Goal: Information Seeking & Learning: Learn about a topic

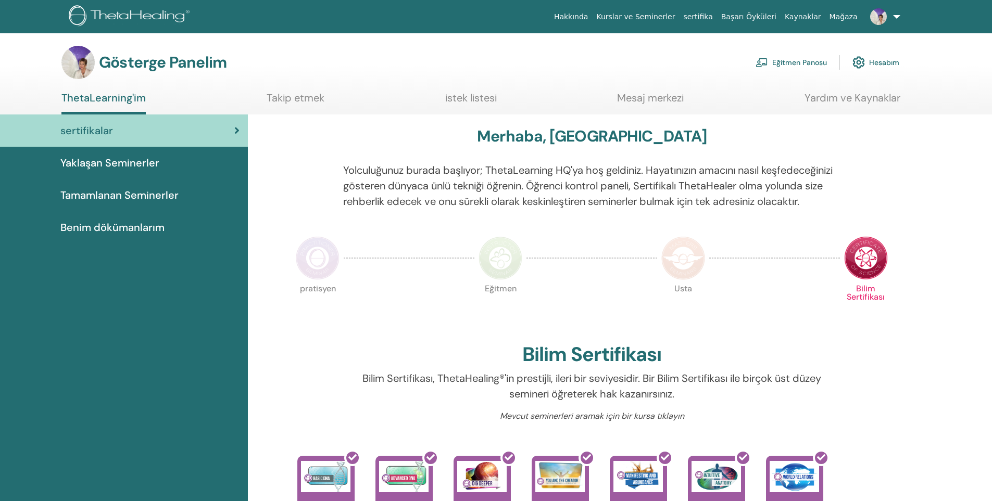
click at [801, 62] on font "Eğitmen Panosu" at bounding box center [799, 62] width 55 height 9
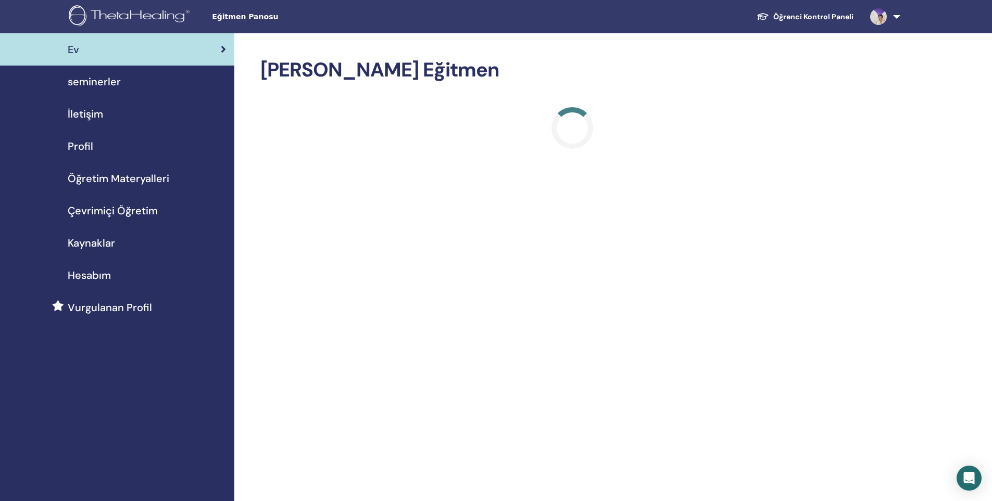
click at [105, 179] on span "Öğretim Materyalleri" at bounding box center [119, 179] width 102 height 16
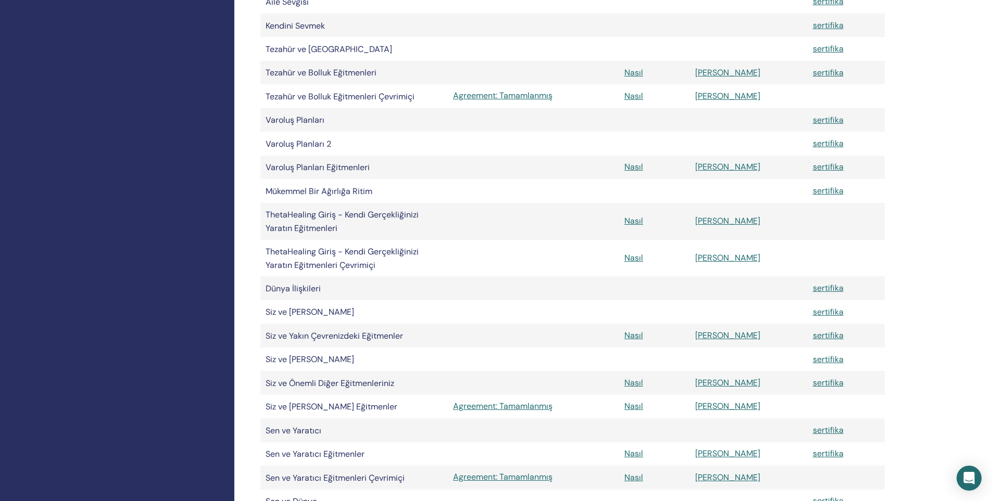
scroll to position [781, 0]
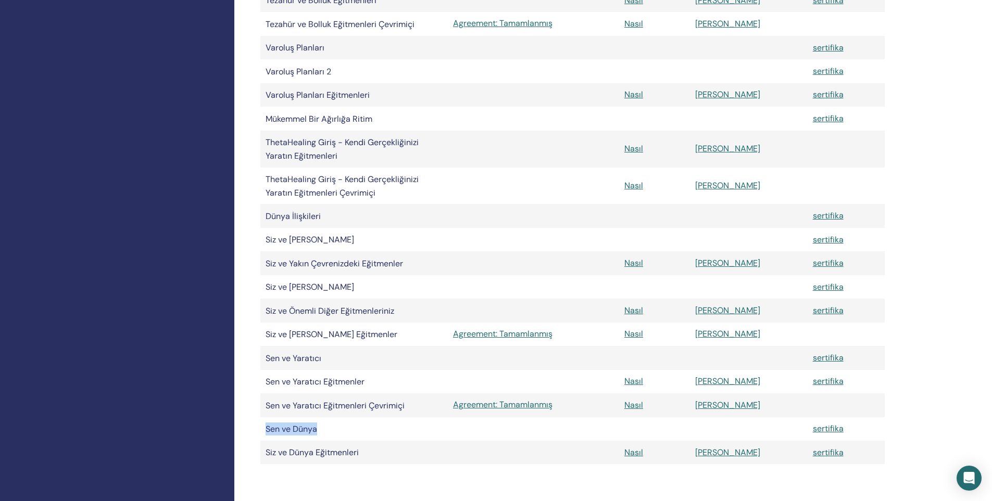
drag, startPoint x: 262, startPoint y: 432, endPoint x: 353, endPoint y: 431, distance: 90.6
click at [353, 431] on td "Sen ve Dünya" at bounding box center [353, 429] width 187 height 23
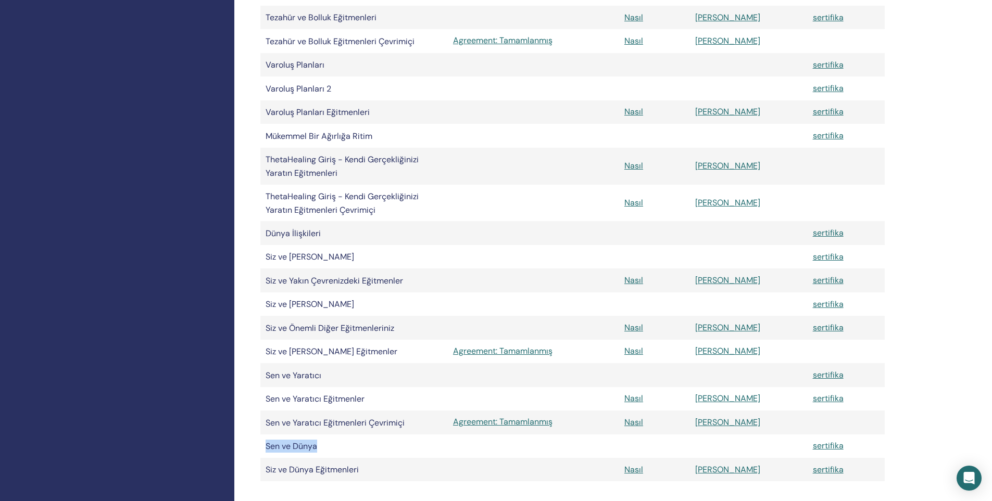
scroll to position [1041, 0]
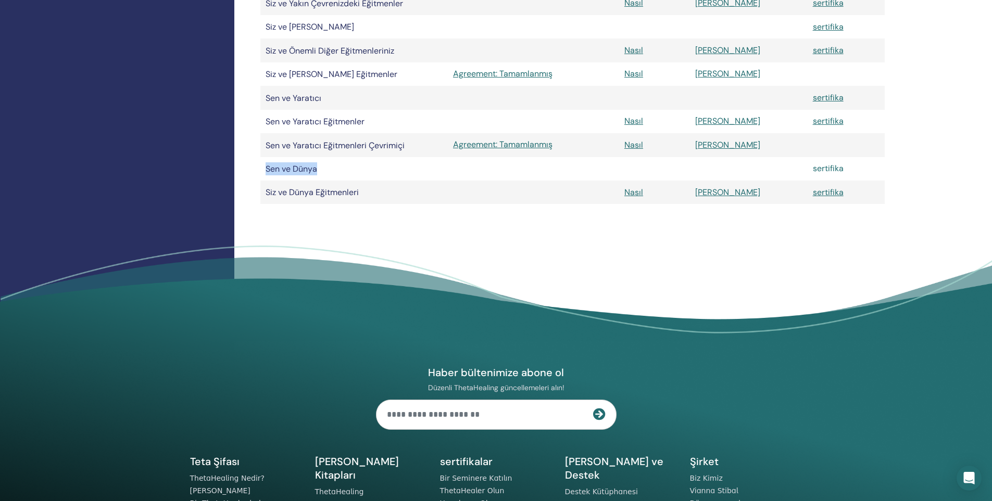
click at [827, 171] on font "sertifika" at bounding box center [828, 168] width 31 height 11
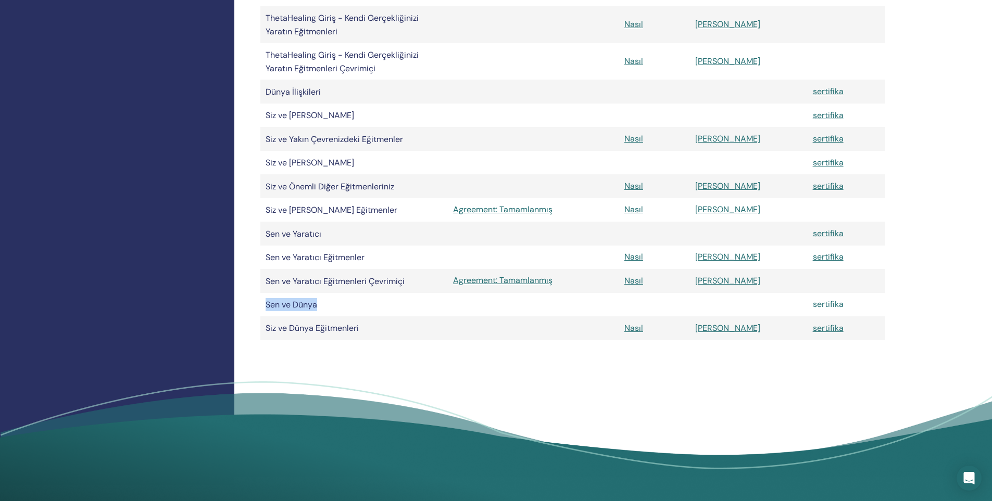
scroll to position [937, 0]
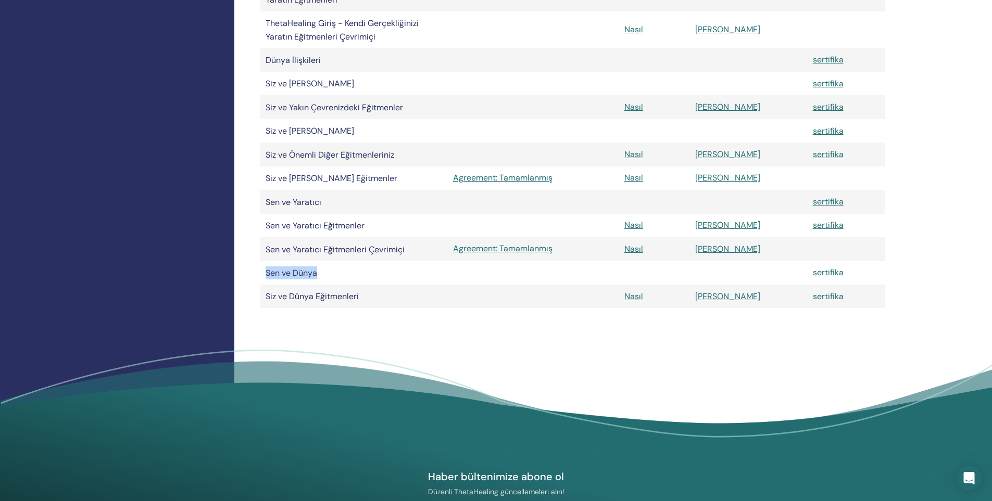
click at [818, 294] on font "sertifika" at bounding box center [828, 296] width 31 height 11
click at [643, 298] on font "Nasıl" at bounding box center [633, 296] width 19 height 11
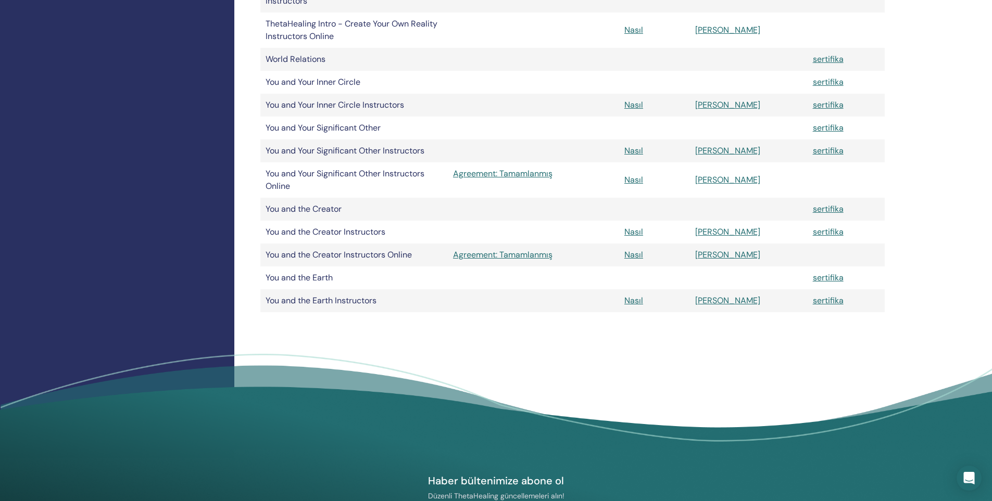
scroll to position [885, 0]
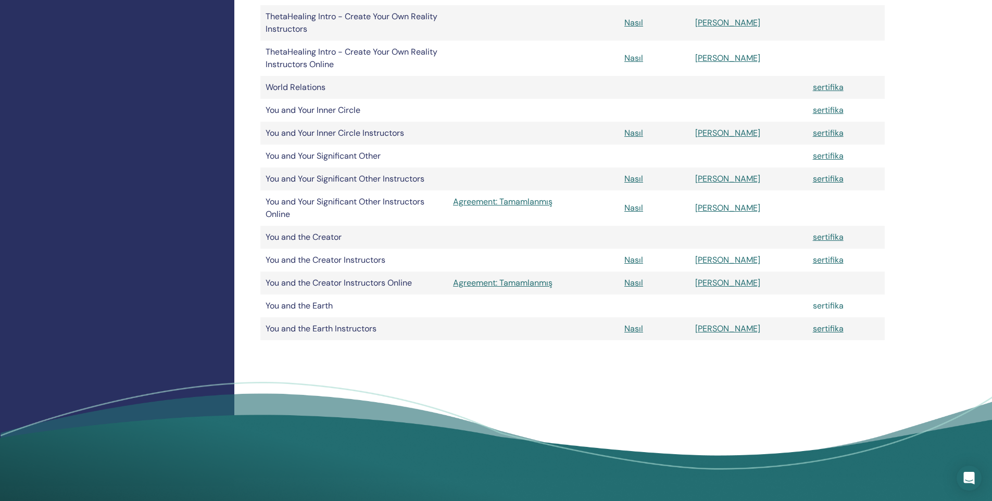
click at [814, 306] on link "sertifika" at bounding box center [828, 305] width 31 height 11
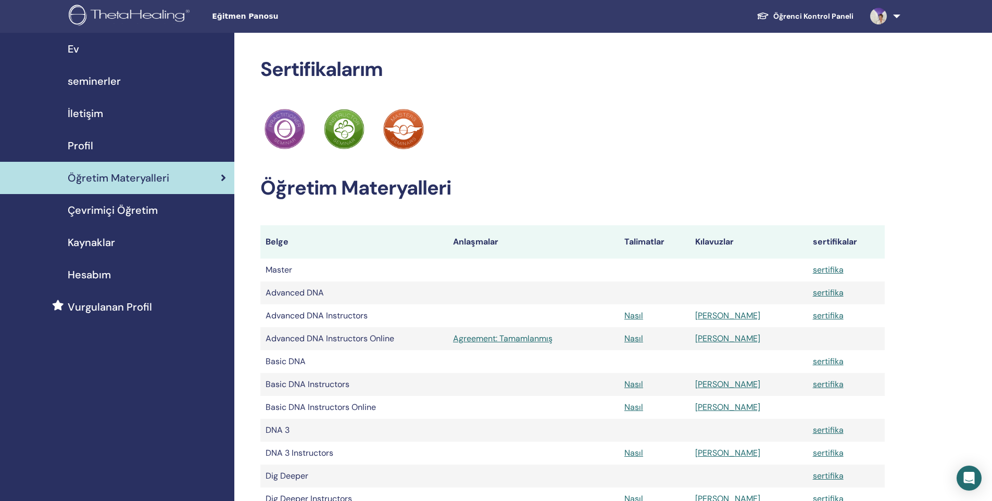
scroll to position [0, 0]
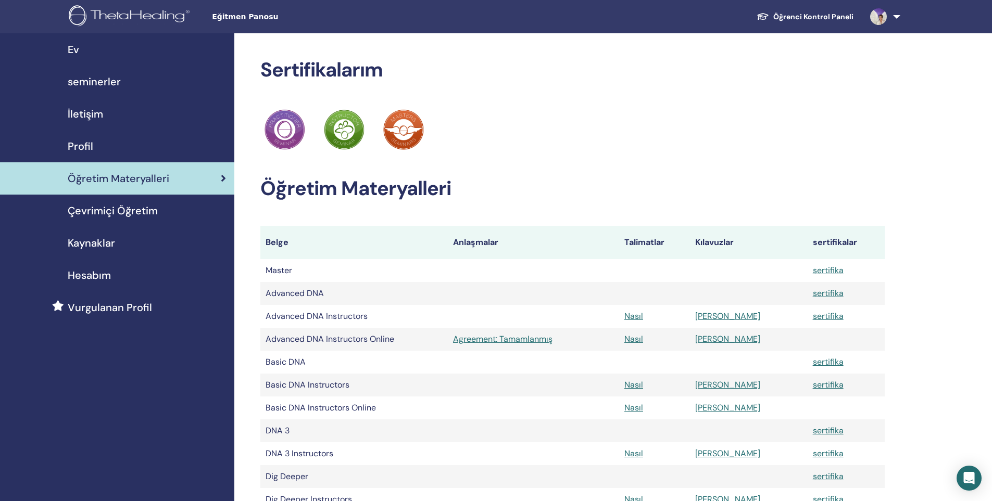
click at [817, 15] on link "Öğrenci Kontrol Paneli" at bounding box center [805, 16] width 114 height 19
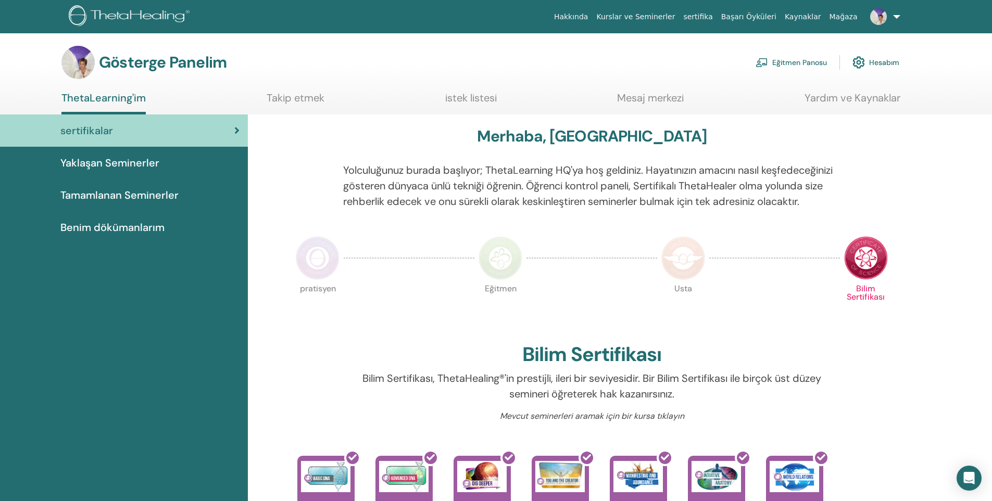
click at [124, 164] on font "Yaklaşan Seminerler" at bounding box center [109, 163] width 99 height 14
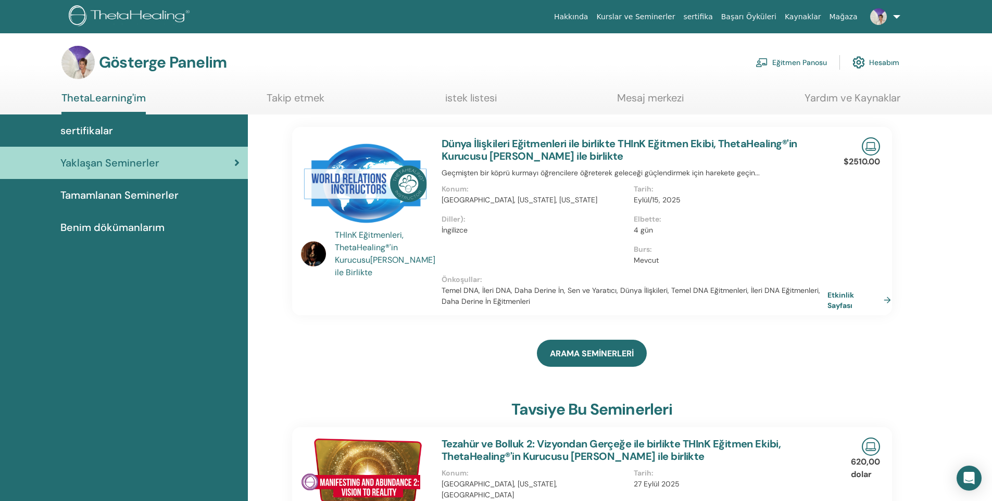
click at [839, 296] on font "Etkinlik Sayfası" at bounding box center [840, 300] width 27 height 19
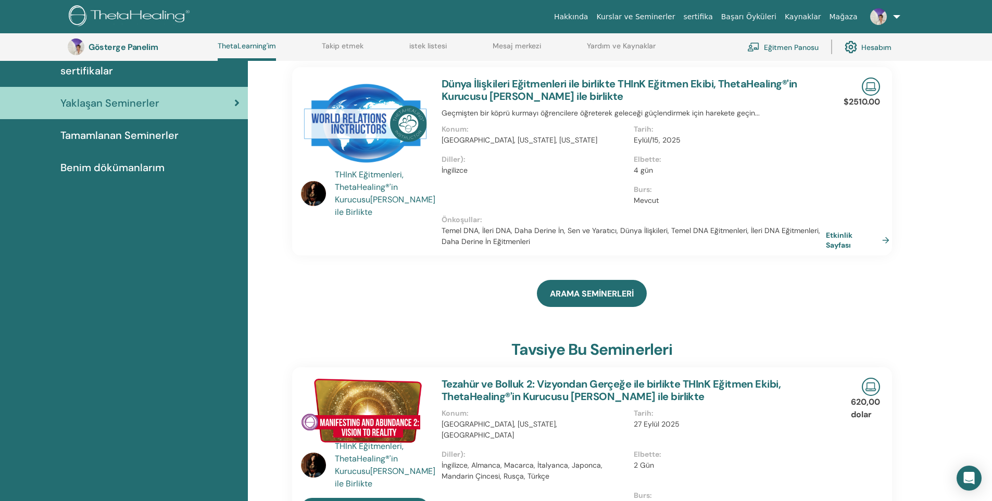
scroll to position [80, 0]
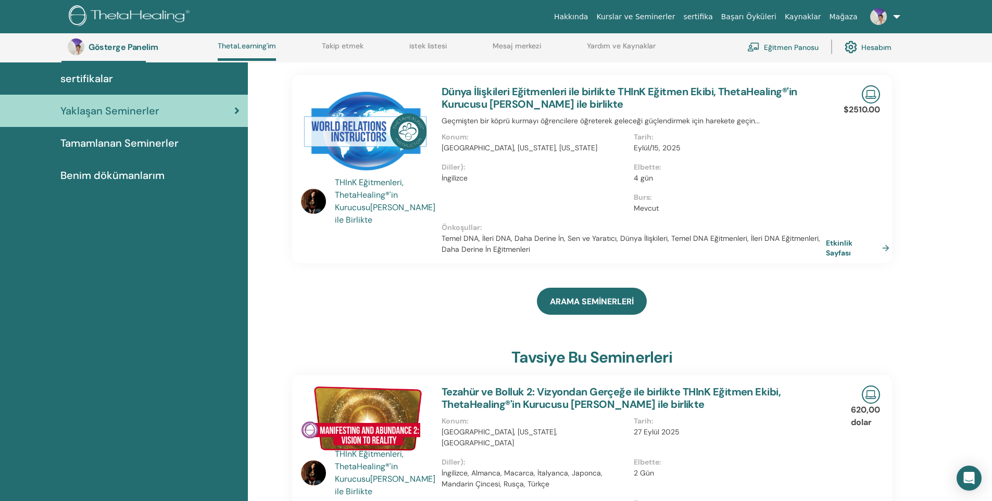
click at [859, 259] on div "$2510.00 Etkinlik Sayfası" at bounding box center [867, 169] width 39 height 189
click at [847, 252] on font "Etkinlik Sayfası" at bounding box center [840, 247] width 27 height 19
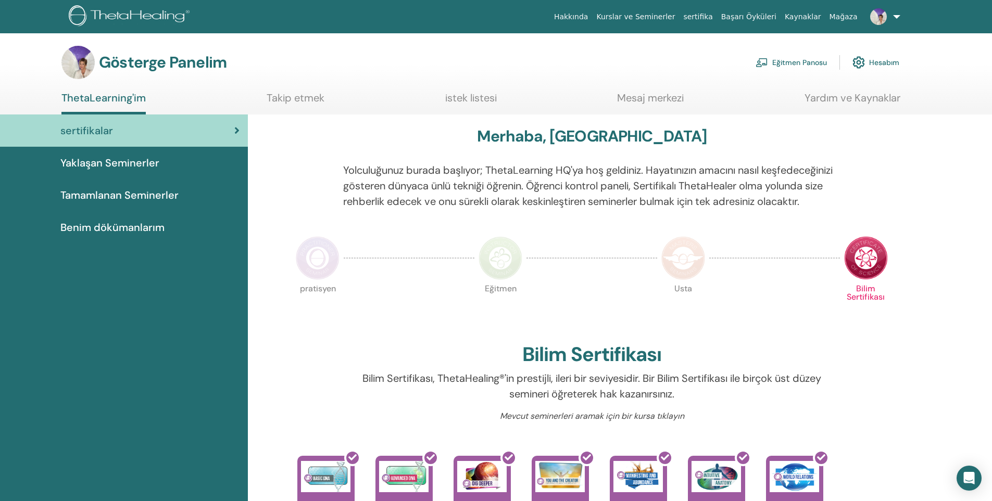
click at [113, 163] on font "Yaklaşan Seminerler" at bounding box center [109, 163] width 99 height 14
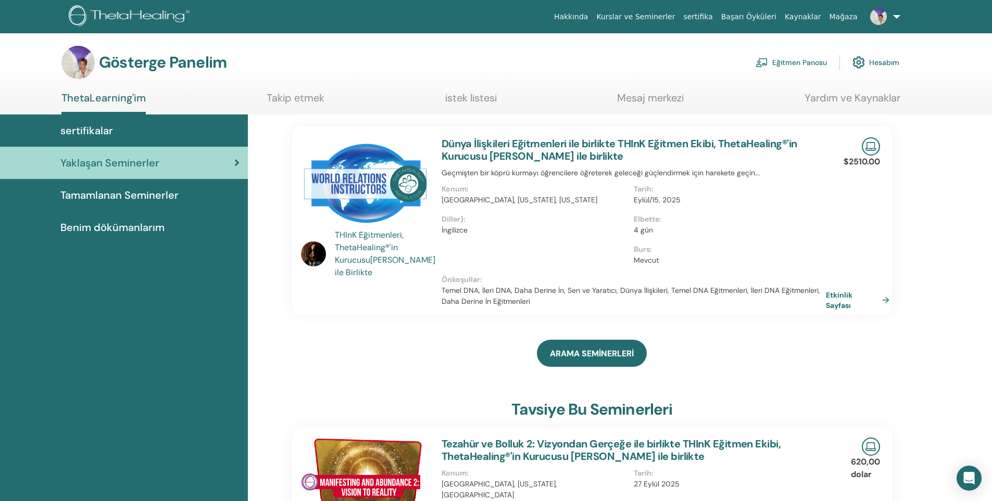
click at [154, 231] on font "Benim dökümanlarım" at bounding box center [112, 228] width 104 height 14
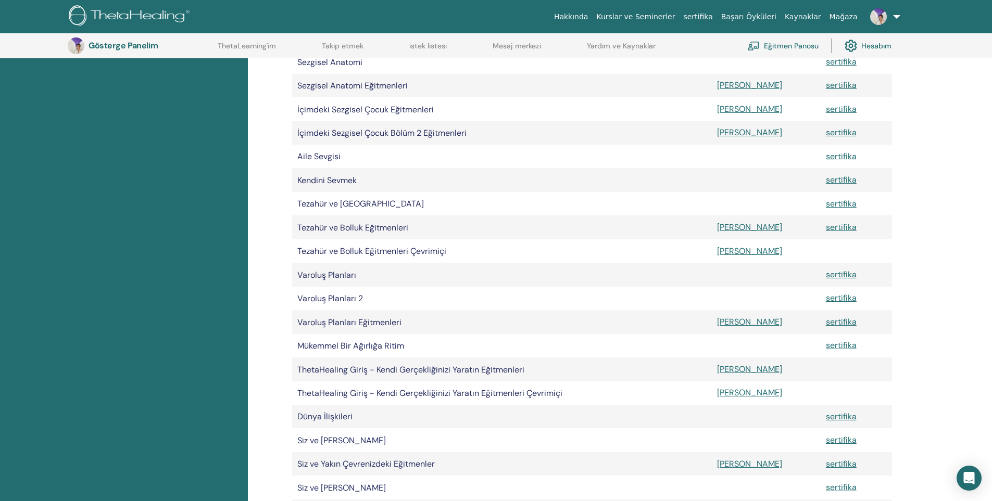
scroll to position [598, 0]
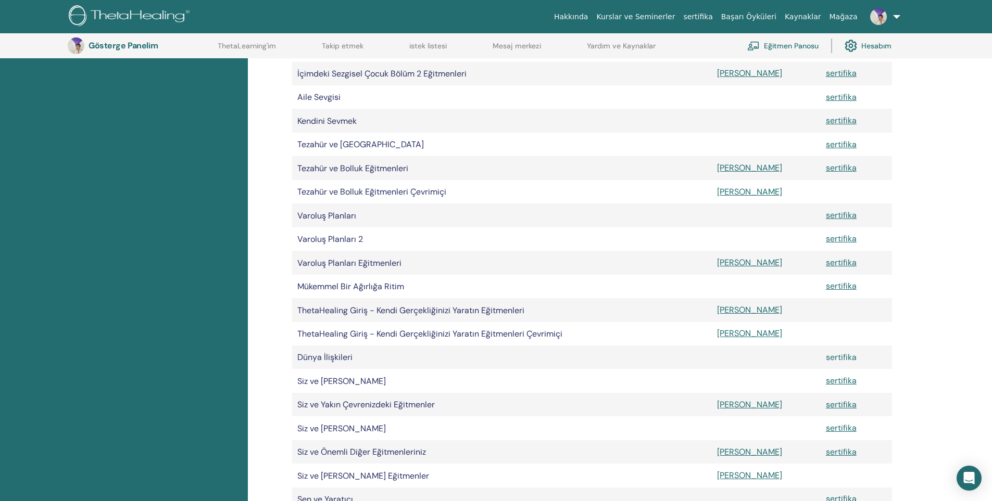
click at [826, 360] on font "sertifika" at bounding box center [841, 357] width 31 height 11
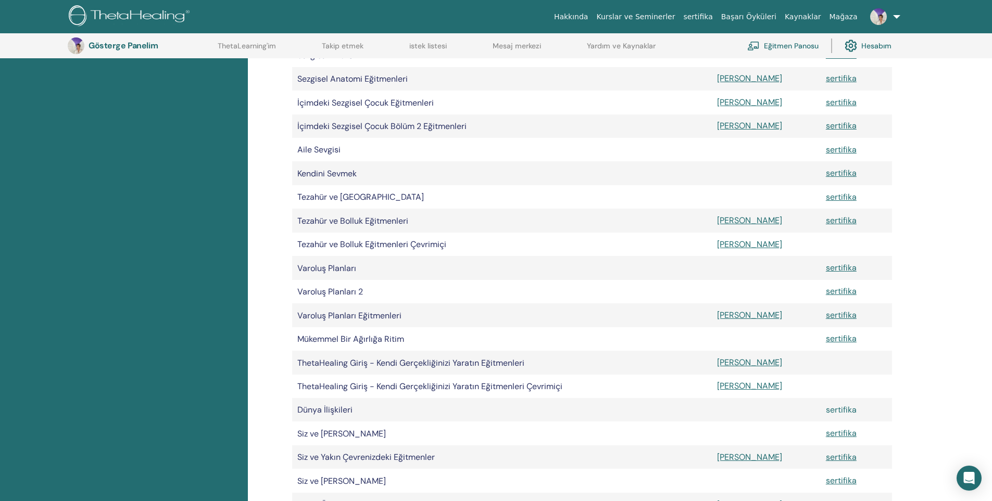
scroll to position [546, 0]
click at [826, 408] on font "sertifika" at bounding box center [841, 409] width 31 height 11
